Goal: Complete application form

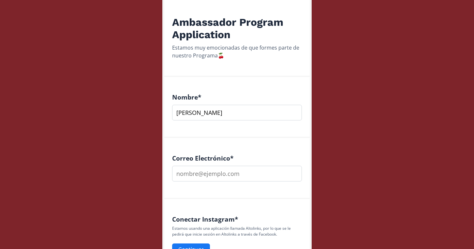
scroll to position [153, 0]
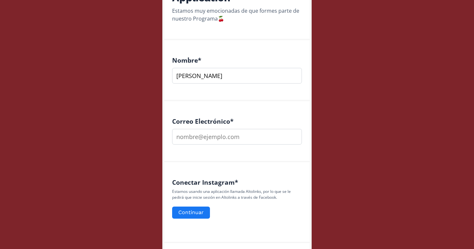
type input "[PERSON_NAME]"
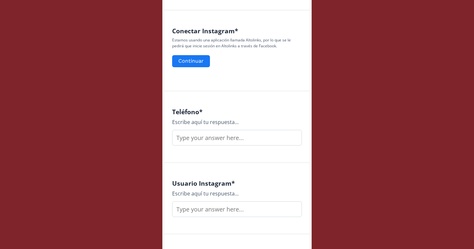
scroll to position [304, 0]
type input "[EMAIL_ADDRESS][DOMAIN_NAME]"
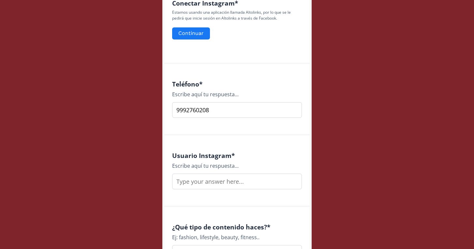
click at [291, 112] on input "9992760208" at bounding box center [237, 110] width 130 height 16
click at [295, 109] on input "9992760208" at bounding box center [237, 110] width 130 height 16
click at [245, 104] on input "9992760208" at bounding box center [237, 110] width 130 height 16
type input "9992760208"
click at [199, 183] on input "text" at bounding box center [237, 181] width 130 height 16
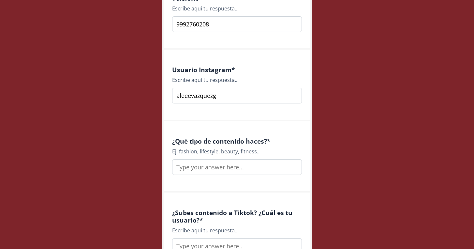
type input "aleeevazquezg"
click at [217, 165] on input "text" at bounding box center [237, 167] width 130 height 16
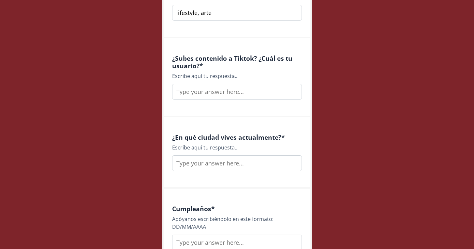
scroll to position [575, 0]
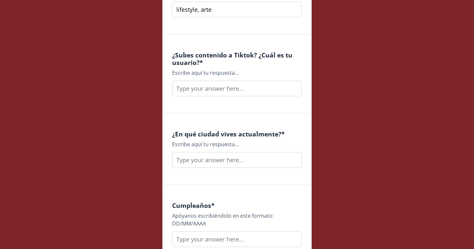
type input "lifestyle, arte"
click at [235, 85] on input "text" at bounding box center [237, 88] width 130 height 16
type input "n"
type input "aleeeevazquezg"
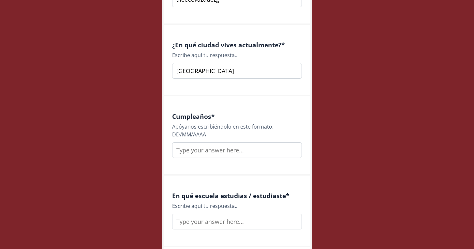
scroll to position [671, 0]
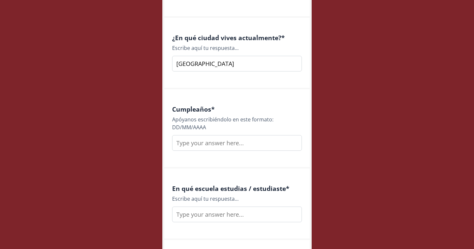
type input "[GEOGRAPHIC_DATA]"
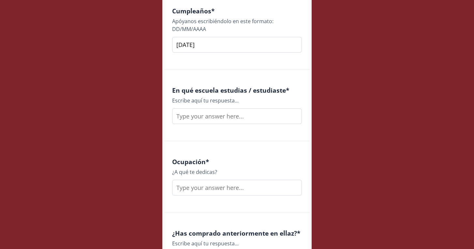
scroll to position [788, 0]
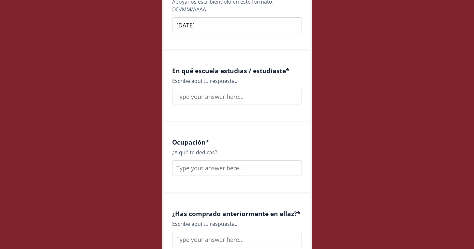
type input "[DATE]"
click at [218, 97] on input "text" at bounding box center [237, 97] width 130 height 16
type input "Anahuac mayab"
click at [184, 166] on input "text" at bounding box center [237, 168] width 130 height 16
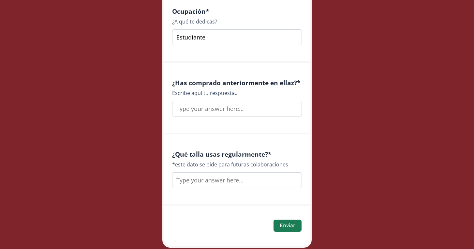
scroll to position [929, 0]
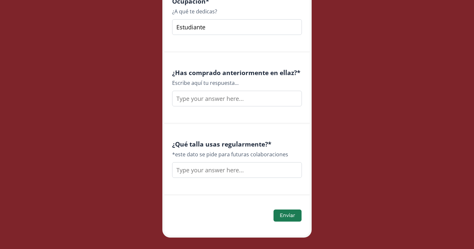
type input "Estudiante"
click at [201, 100] on input "text" at bounding box center [237, 99] width 130 height 16
type input "No"
click at [198, 171] on input "text" at bounding box center [237, 170] width 130 height 16
type input "Xs"
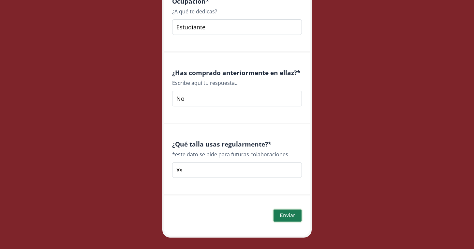
click at [291, 218] on button "Enviar" at bounding box center [287, 215] width 30 height 14
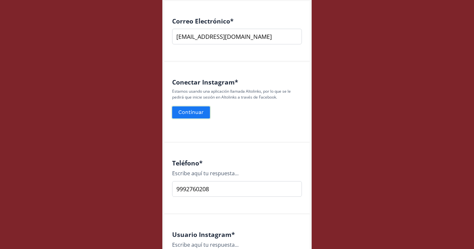
click at [205, 117] on button "Continuar" at bounding box center [191, 112] width 40 height 14
